Goal: Task Accomplishment & Management: Manage account settings

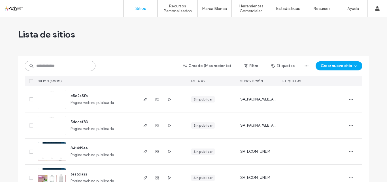
click at [45, 67] on input at bounding box center [60, 66] width 71 height 10
paste input "**********"
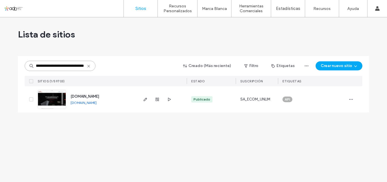
type input "**********"
click at [44, 99] on img at bounding box center [52, 109] width 28 height 39
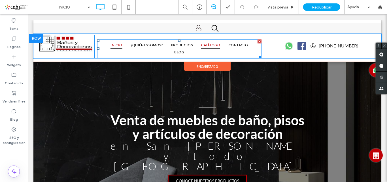
click at [206, 45] on span "CATÁLOGO" at bounding box center [210, 44] width 19 height 7
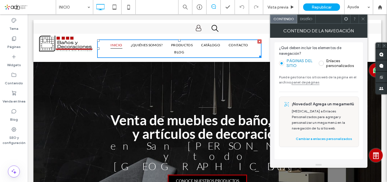
click at [364, 18] on use at bounding box center [363, 19] width 3 height 3
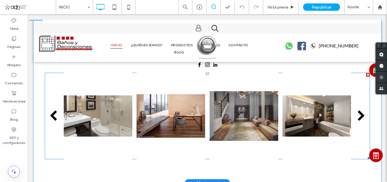
scroll to position [629, 0]
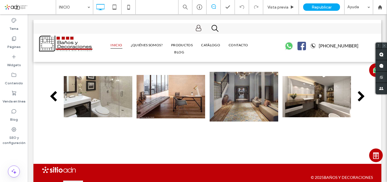
click at [386, 46] on icon at bounding box center [385, 46] width 4 height 4
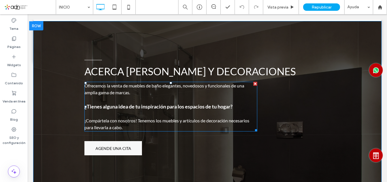
scroll to position [502, 0]
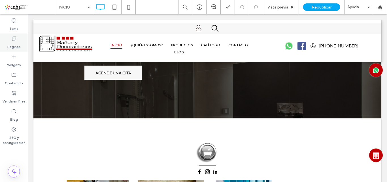
click at [13, 36] on icon at bounding box center [14, 39] width 6 height 6
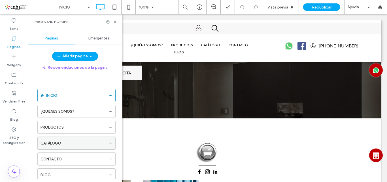
click at [49, 144] on label "CATÁLOGO" at bounding box center [51, 143] width 21 height 10
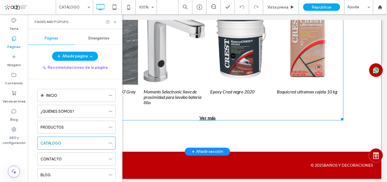
scroll to position [425, 0]
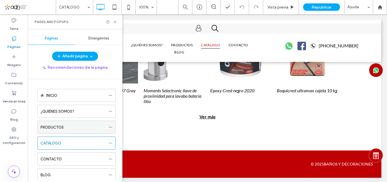
click at [48, 128] on label "PRODUCTOS" at bounding box center [52, 127] width 23 height 10
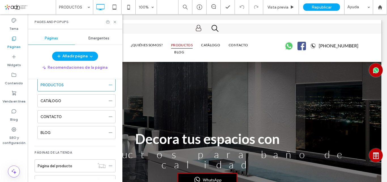
scroll to position [7, 0]
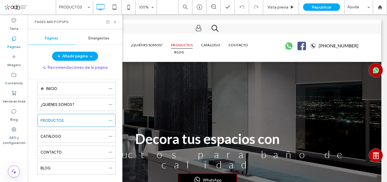
click at [48, 136] on label "CATÁLOGO" at bounding box center [51, 136] width 21 height 10
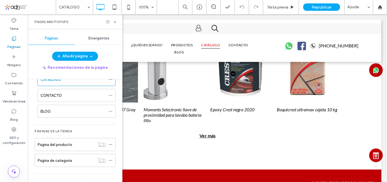
scroll to position [408, 0]
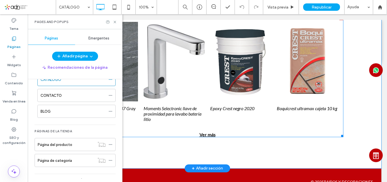
click at [204, 135] on div "Ver más" at bounding box center [207, 134] width 272 height 5
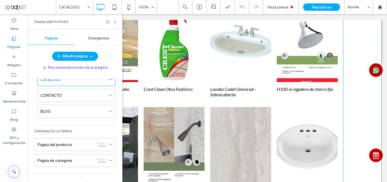
scroll to position [2336, 0]
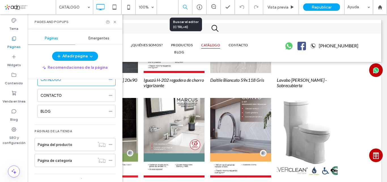
click at [185, 6] on icon at bounding box center [185, 7] width 5 height 5
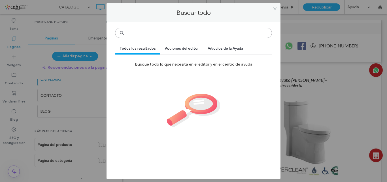
click at [164, 30] on input at bounding box center [193, 33] width 157 height 10
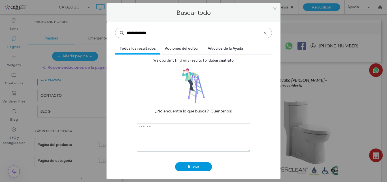
type input "**********"
click at [188, 166] on button "Enviar" at bounding box center [193, 166] width 37 height 9
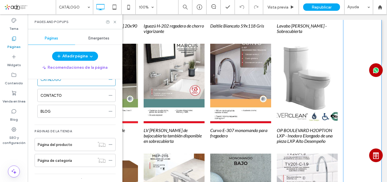
scroll to position [2421, 0]
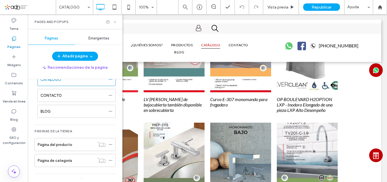
click at [116, 21] on use at bounding box center [115, 22] width 2 height 2
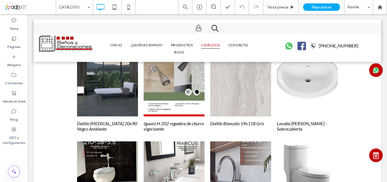
scroll to position [2280, 0]
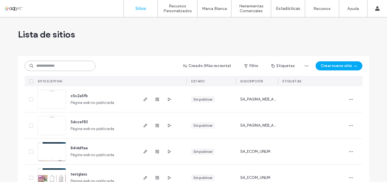
click at [40, 65] on input at bounding box center [60, 66] width 71 height 10
paste input "**********"
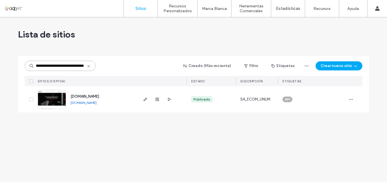
type input "**********"
click at [85, 97] on span "www.banosydecoraciones.com" at bounding box center [85, 96] width 29 height 4
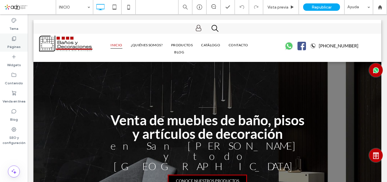
click at [13, 41] on use at bounding box center [14, 39] width 4 height 4
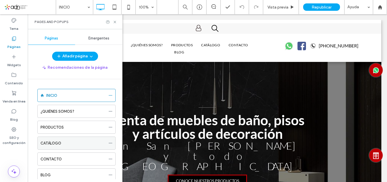
click at [59, 146] on label "CATÁLOGO" at bounding box center [51, 143] width 21 height 10
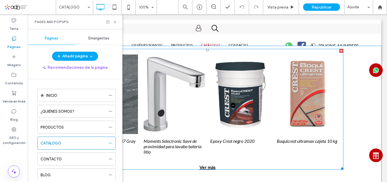
scroll to position [347, 0]
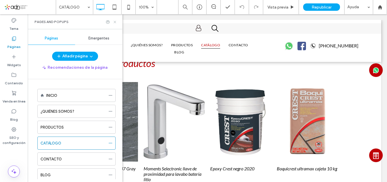
click at [117, 23] on icon at bounding box center [115, 22] width 4 height 4
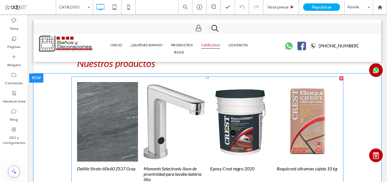
click at [179, 107] on link at bounding box center [174, 121] width 61 height 79
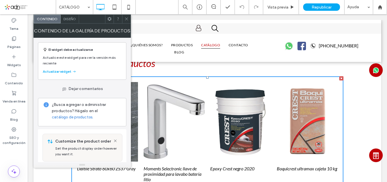
click at [62, 117] on link "catálogo de productos." at bounding box center [72, 117] width 41 height 6
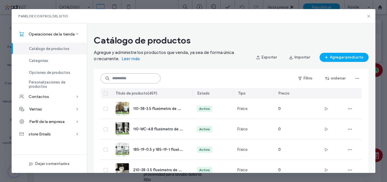
click at [112, 79] on input at bounding box center [131, 78] width 60 height 10
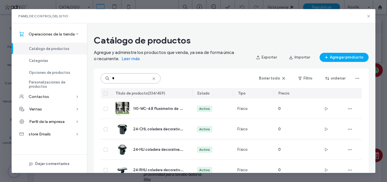
type input "*"
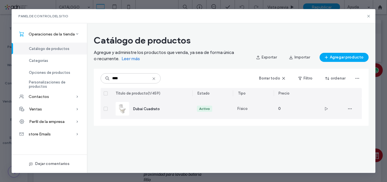
click at [106, 108] on icon at bounding box center [106, 109] width 2 height 2
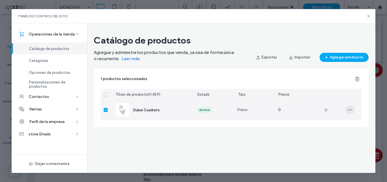
click at [350, 111] on icon "button" at bounding box center [350, 109] width 5 height 5
click at [331, 147] on span "Eliminar producto" at bounding box center [330, 146] width 31 height 6
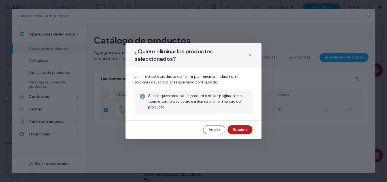
click at [234, 130] on button "Suprimir" at bounding box center [240, 129] width 25 height 9
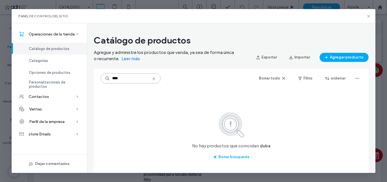
click at [121, 78] on input "****" at bounding box center [131, 78] width 60 height 10
click at [107, 80] on icon at bounding box center [107, 78] width 5 height 5
type input "*"
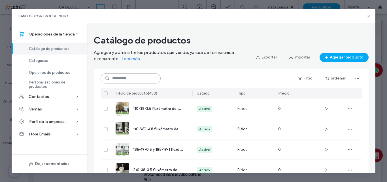
paste input "**********"
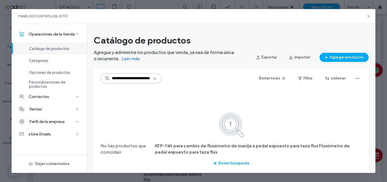
scroll to position [0, 85]
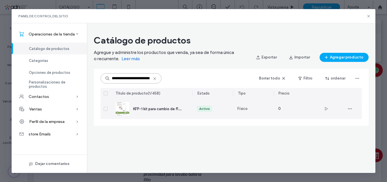
type input "**********"
click at [106, 107] on span at bounding box center [106, 109] width 4 height 4
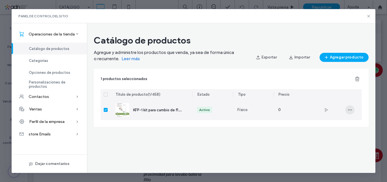
click at [350, 111] on icon "button" at bounding box center [350, 109] width 5 height 5
click at [323, 147] on span "Eliminar producto" at bounding box center [330, 146] width 31 height 6
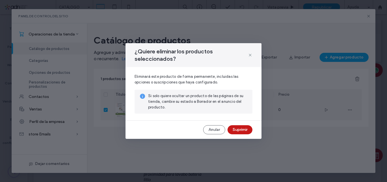
click at [236, 131] on button "Suprimir" at bounding box center [240, 129] width 25 height 9
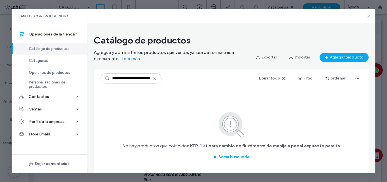
click at [155, 79] on icon at bounding box center [155, 78] width 5 height 5
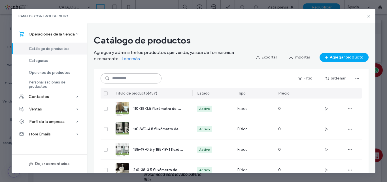
paste input "**********"
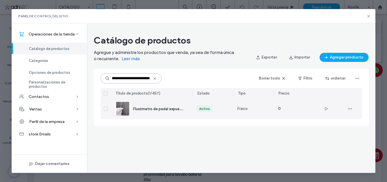
type input "**********"
click at [106, 108] on icon at bounding box center [106, 109] width 2 height 2
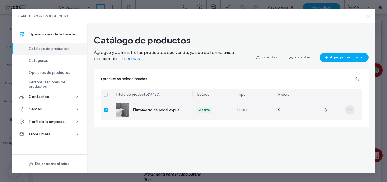
click at [351, 112] on span "button" at bounding box center [350, 109] width 9 height 9
click at [338, 148] on span "Eliminar producto" at bounding box center [330, 146] width 31 height 6
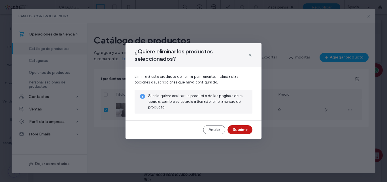
click at [246, 130] on button "Suprimir" at bounding box center [240, 129] width 25 height 9
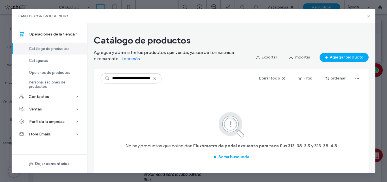
click at [156, 79] on icon at bounding box center [155, 78] width 5 height 5
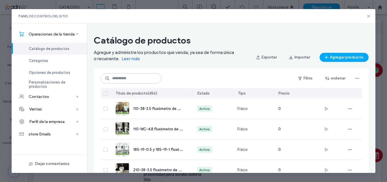
click at [346, 20] on div "Panel de control del sitio" at bounding box center [194, 16] width 364 height 14
click at [113, 78] on input at bounding box center [131, 78] width 61 height 10
paste input "**********"
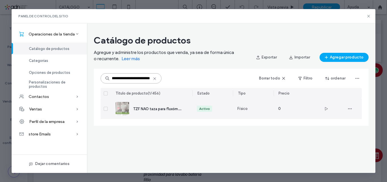
type input "**********"
click at [105, 109] on icon at bounding box center [106, 109] width 2 height 2
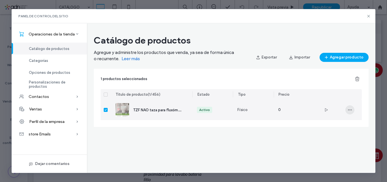
click at [351, 110] on icon "button" at bounding box center [350, 109] width 5 height 5
click at [340, 145] on span "Eliminar producto" at bounding box center [330, 146] width 31 height 6
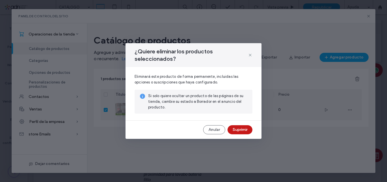
click at [239, 131] on button "Suprimir" at bounding box center [240, 129] width 25 height 9
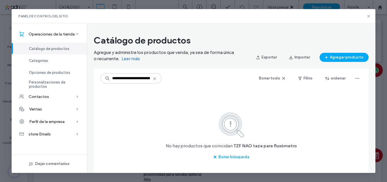
click at [126, 129] on div "No hay productos que coincidan TZF NAO taza para fluxómetro Borrar búsqueda" at bounding box center [231, 136] width 261 height 50
click at [156, 78] on icon at bounding box center [155, 78] width 5 height 5
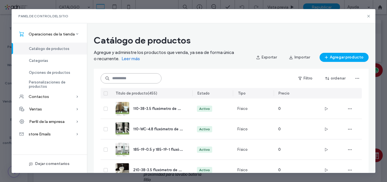
paste input "**********"
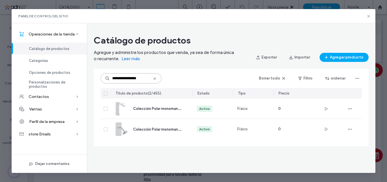
type input "**********"
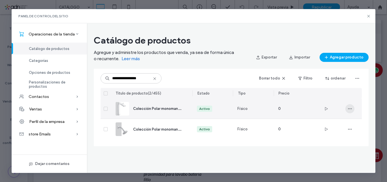
click at [351, 109] on icon "button" at bounding box center [350, 108] width 5 height 5
click at [318, 145] on span "Eliminar producto" at bounding box center [330, 145] width 31 height 6
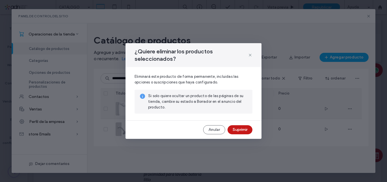
click at [237, 130] on button "Suprimir" at bounding box center [240, 129] width 25 height 9
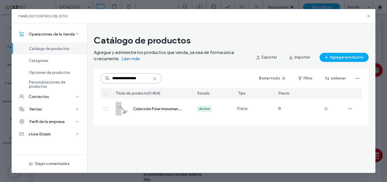
click at [157, 77] on input "**********" at bounding box center [131, 78] width 61 height 10
click at [155, 77] on icon at bounding box center [155, 78] width 5 height 5
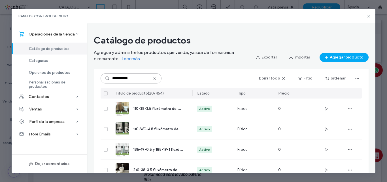
type input "**********"
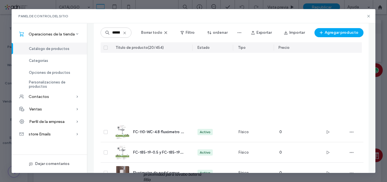
scroll to position [341, 0]
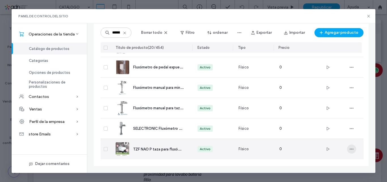
click at [350, 149] on icon "button" at bounding box center [352, 149] width 5 height 5
click at [333, 134] on span "Eliminar producto" at bounding box center [330, 134] width 31 height 6
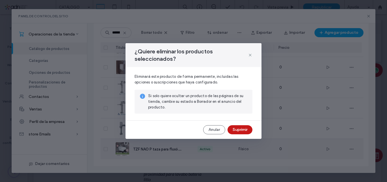
click at [238, 130] on button "Suprimir" at bounding box center [240, 129] width 25 height 9
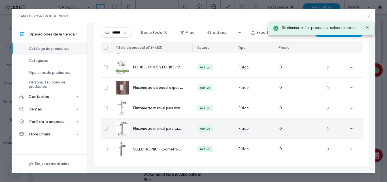
scroll to position [321, 0]
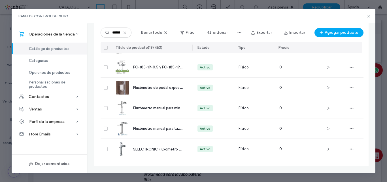
click at [126, 34] on icon at bounding box center [125, 33] width 5 height 5
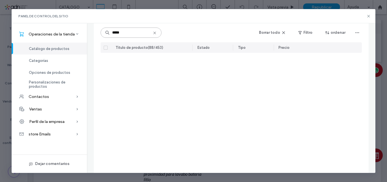
scroll to position [0, 0]
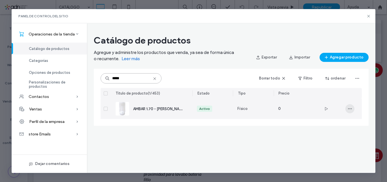
type input "*****"
click at [352, 109] on icon "button" at bounding box center [350, 108] width 5 height 5
click at [335, 147] on span "Eliminar producto" at bounding box center [330, 145] width 31 height 6
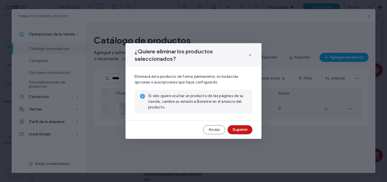
click at [244, 131] on button "Suprimir" at bounding box center [240, 129] width 25 height 9
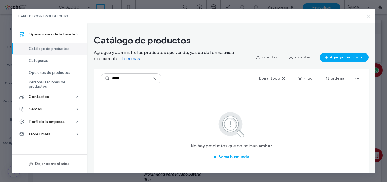
click at [155, 79] on icon at bounding box center [155, 78] width 5 height 5
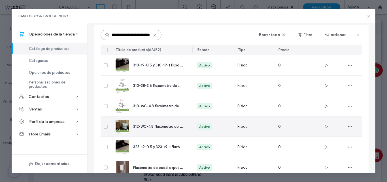
scroll to position [50, 0]
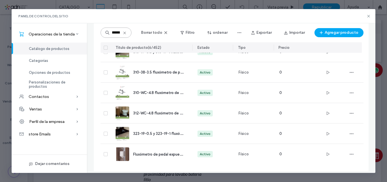
type input "**********"
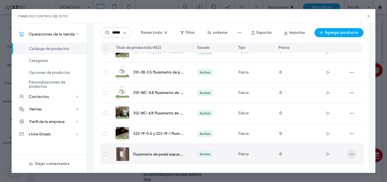
click at [350, 155] on icon "button" at bounding box center [352, 154] width 5 height 5
click at [342, 141] on span "Eliminar producto" at bounding box center [330, 139] width 31 height 6
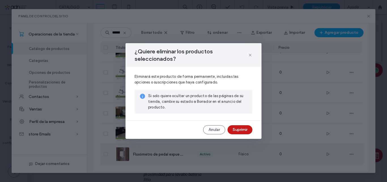
click at [246, 128] on button "Suprimir" at bounding box center [240, 129] width 25 height 9
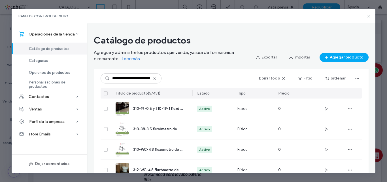
click at [369, 16] on icon at bounding box center [369, 16] width 5 height 5
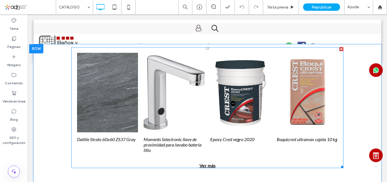
scroll to position [404, 0]
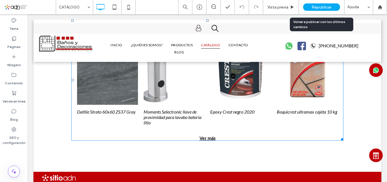
click at [317, 8] on span "Republicar" at bounding box center [322, 7] width 20 height 5
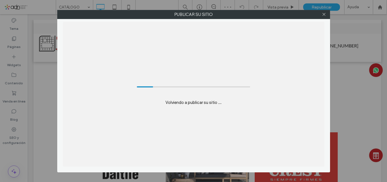
scroll to position [0, 0]
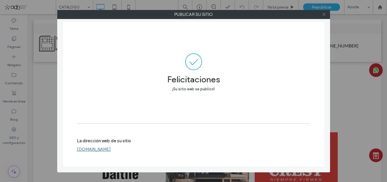
click at [322, 15] on icon at bounding box center [324, 14] width 4 height 4
